Goal: Information Seeking & Learning: Learn about a topic

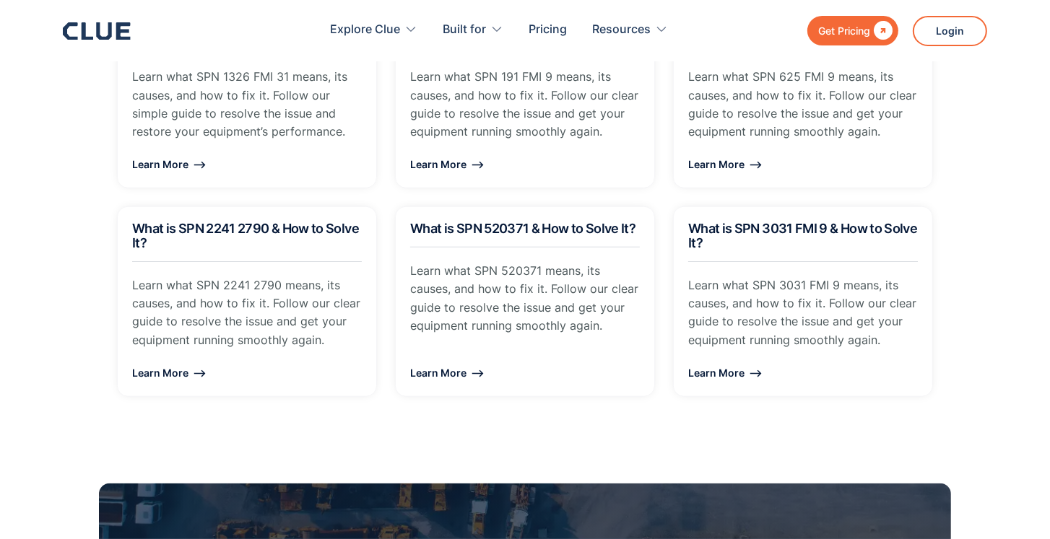
scroll to position [1227, 0]
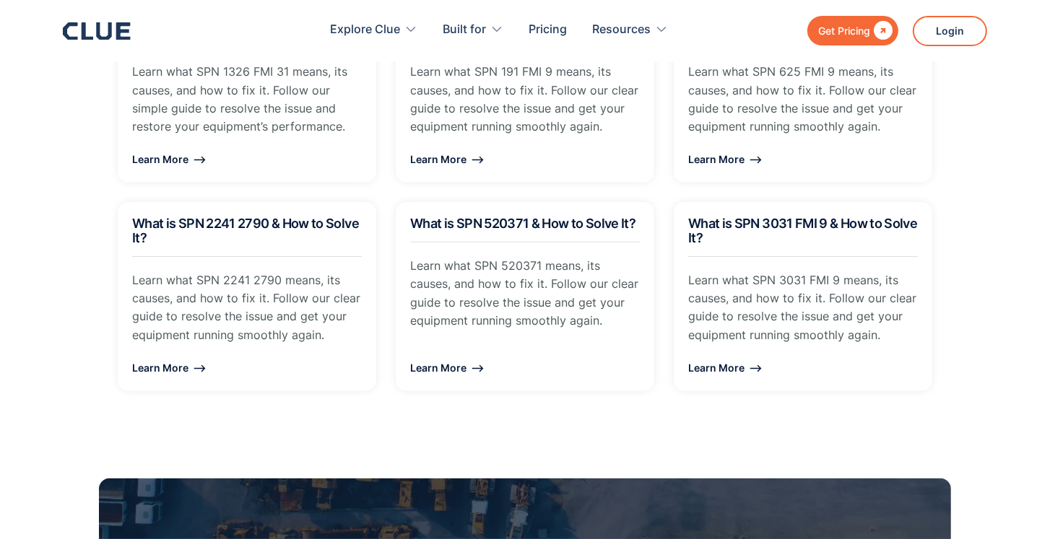
click at [27, 382] on section "Fault Codes You’ll Often Find What is SPN 1326 FMI 31 & How to Solve It? Learn …" at bounding box center [525, 155] width 1050 height 545
drag, startPoint x: 36, startPoint y: 393, endPoint x: 53, endPoint y: 393, distance: 16.6
click at [53, 393] on section "Fault Codes You’ll Often Find What is SPN 1326 FMI 31 & How to Solve It? Learn …" at bounding box center [525, 155] width 1050 height 545
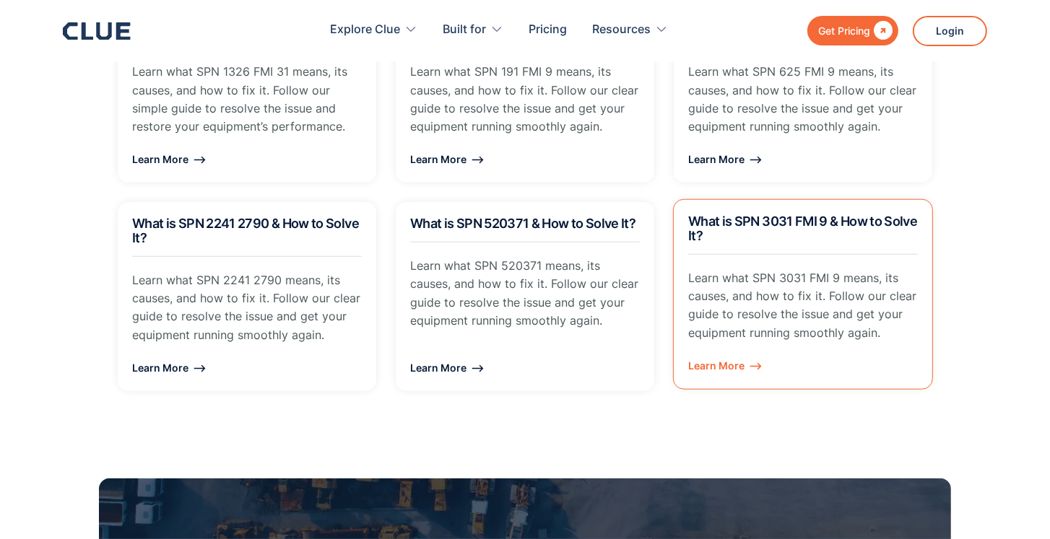
click at [778, 214] on h2 "What is SPN 3031 FMI 9 & How to Solve It?" at bounding box center [803, 228] width 230 height 29
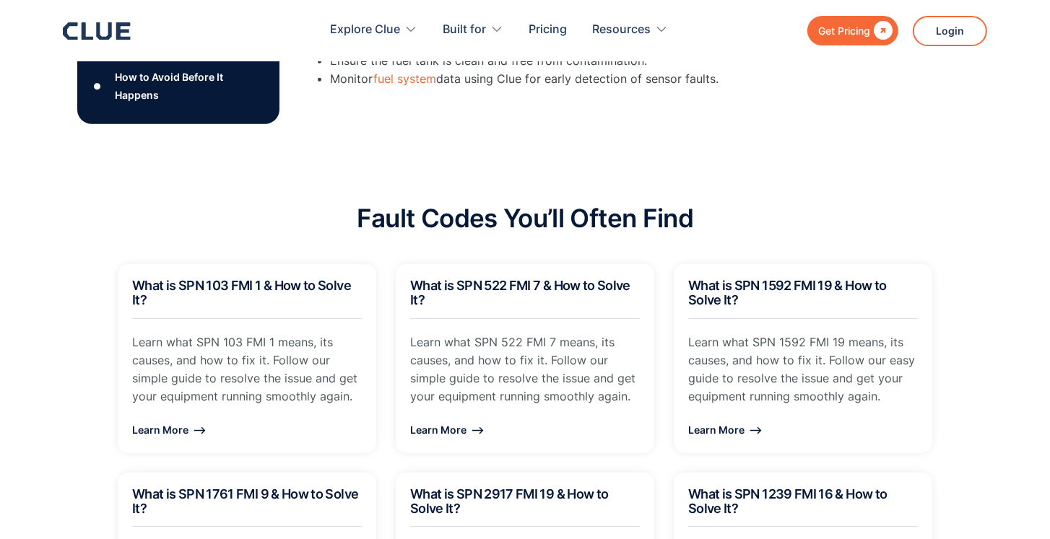
scroll to position [938, 0]
